Goal: Task Accomplishment & Management: Manage account settings

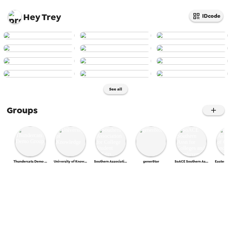
click at [15, 18] on img at bounding box center [14, 16] width 13 height 13
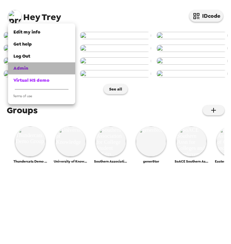
click at [38, 68] on div "Admin" at bounding box center [41, 68] width 56 height 7
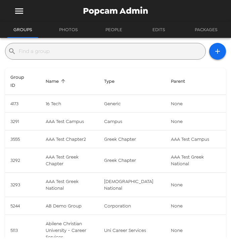
click at [65, 51] on input "text" at bounding box center [111, 51] width 184 height 11
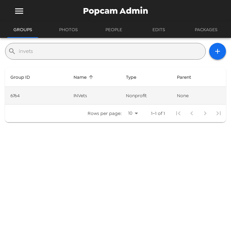
type input "invets"
click at [69, 96] on td "INVets" at bounding box center [94, 96] width 53 height 18
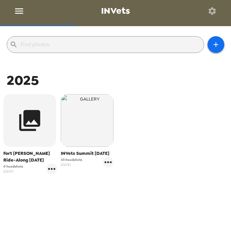
scroll to position [68, 0]
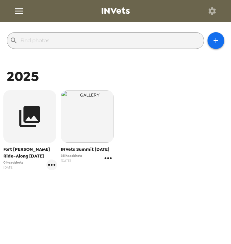
click at [107, 164] on icon "gallery menu" at bounding box center [108, 158] width 11 height 11
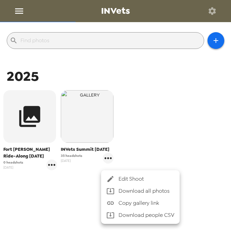
click at [118, 177] on div at bounding box center [112, 179] width 12 height 8
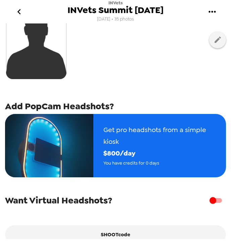
scroll to position [105, 0]
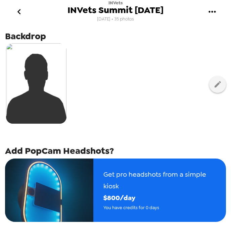
click at [22, 8] on icon "go back" at bounding box center [19, 11] width 11 height 11
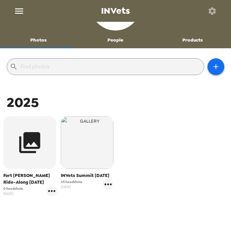
scroll to position [68, 0]
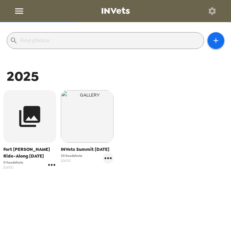
click at [51, 165] on icon "gallery menu" at bounding box center [51, 165] width 7 height 2
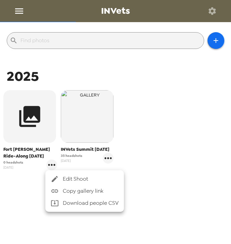
click at [62, 175] on li "Edit Shoot" at bounding box center [84, 179] width 79 height 12
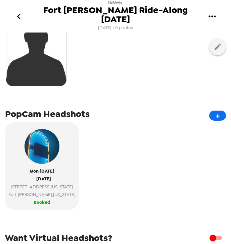
scroll to position [134, 0]
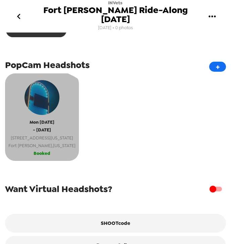
click at [36, 142] on span "Fort Campbell , Kentucky" at bounding box center [41, 146] width 67 height 8
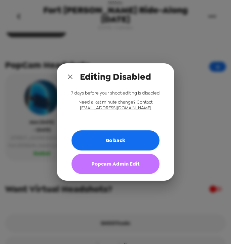
click at [129, 166] on button "Popcam Admin Edit" at bounding box center [115, 164] width 88 height 20
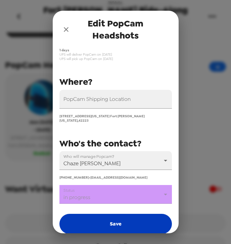
scroll to position [78, 0]
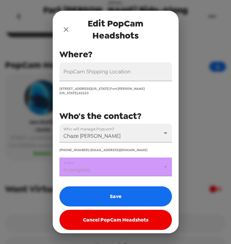
click at [113, 161] on body "INVets Fort Knox Ride-Along 9/22/25 8/15/25 • 0 photos Upload headshots Backdro…" at bounding box center [115, 122] width 231 height 244
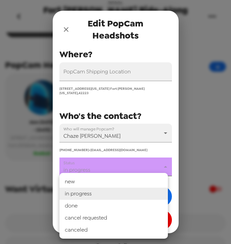
click at [98, 232] on li "canceled" at bounding box center [113, 230] width 108 height 12
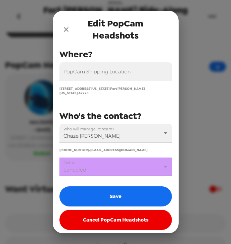
click at [103, 168] on body "INVets Fort Knox Ride-Along 9/22/25 8/15/25 • 0 photos Upload headshots Backdro…" at bounding box center [115, 122] width 231 height 244
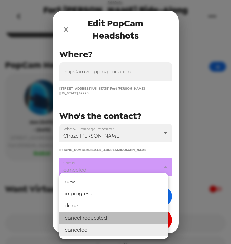
click at [99, 217] on li "cancel requested" at bounding box center [113, 218] width 108 height 12
type input "cancel requested"
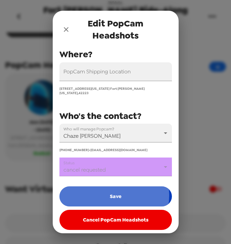
click at [109, 192] on button "Save" at bounding box center [115, 197] width 112 height 20
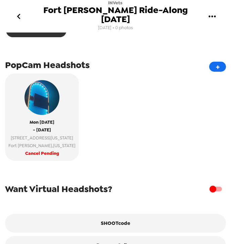
click at [25, 10] on button "go back" at bounding box center [18, 16] width 21 height 22
